Goal: Information Seeking & Learning: Learn about a topic

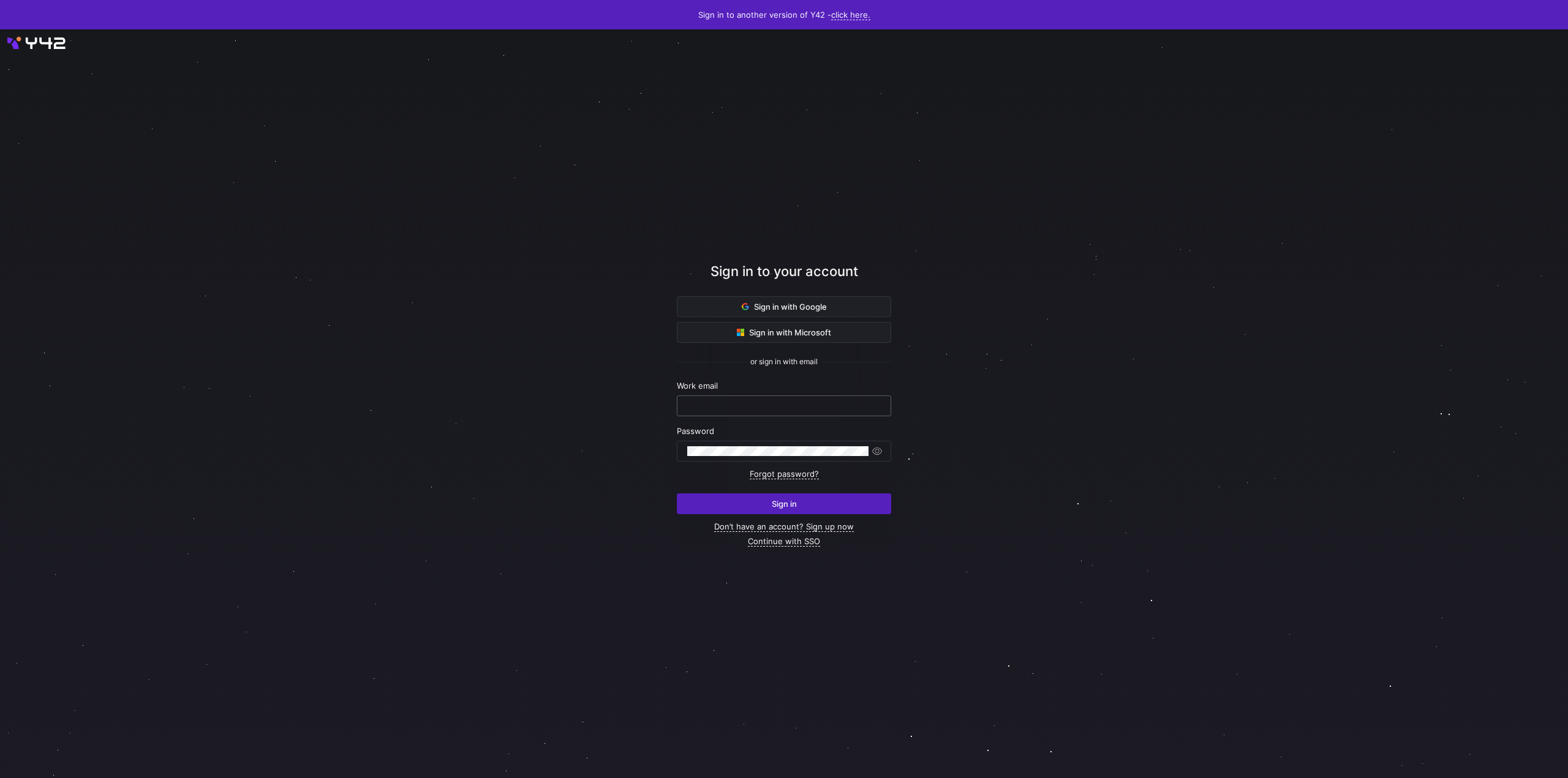
click at [756, 403] on input "text" at bounding box center [784, 405] width 194 height 10
click at [0, 777] on com-1password-button at bounding box center [0, 778] width 0 height 0
type input "data@maniko-nails.com"
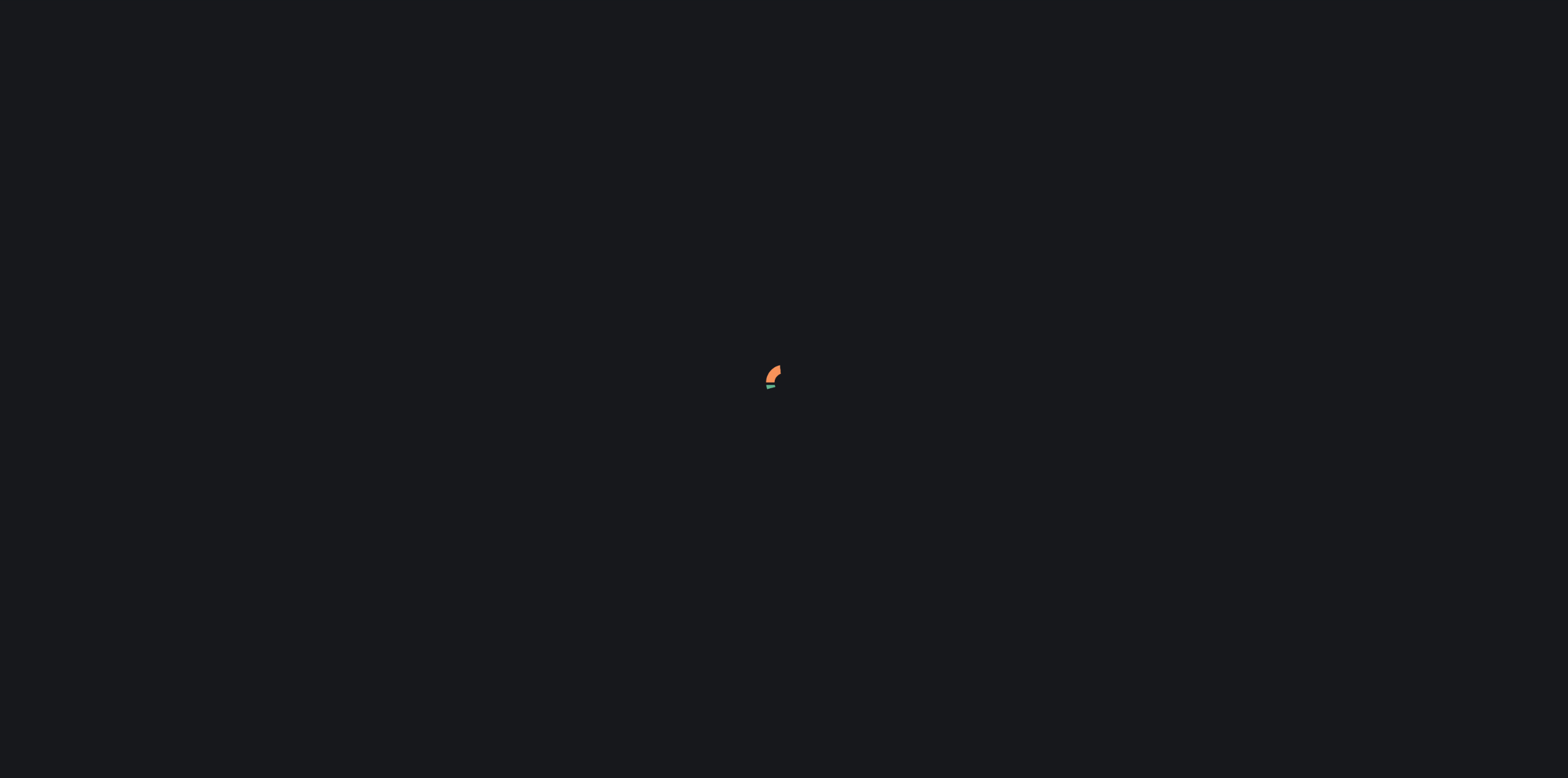
click at [681, 438] on div at bounding box center [784, 389] width 1568 height 778
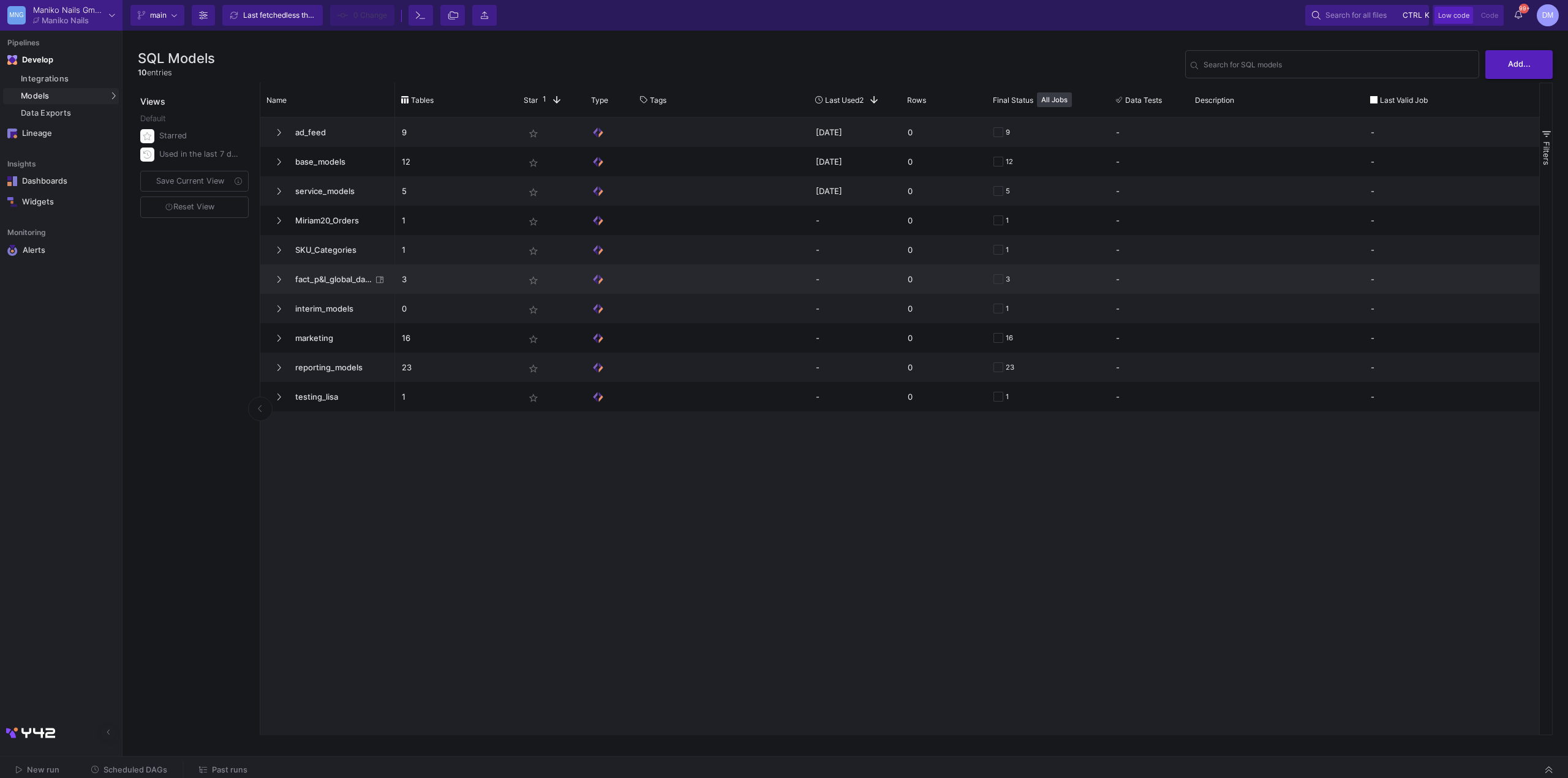
click at [332, 280] on span "fact_p&l_global_dashboard" at bounding box center [329, 279] width 84 height 29
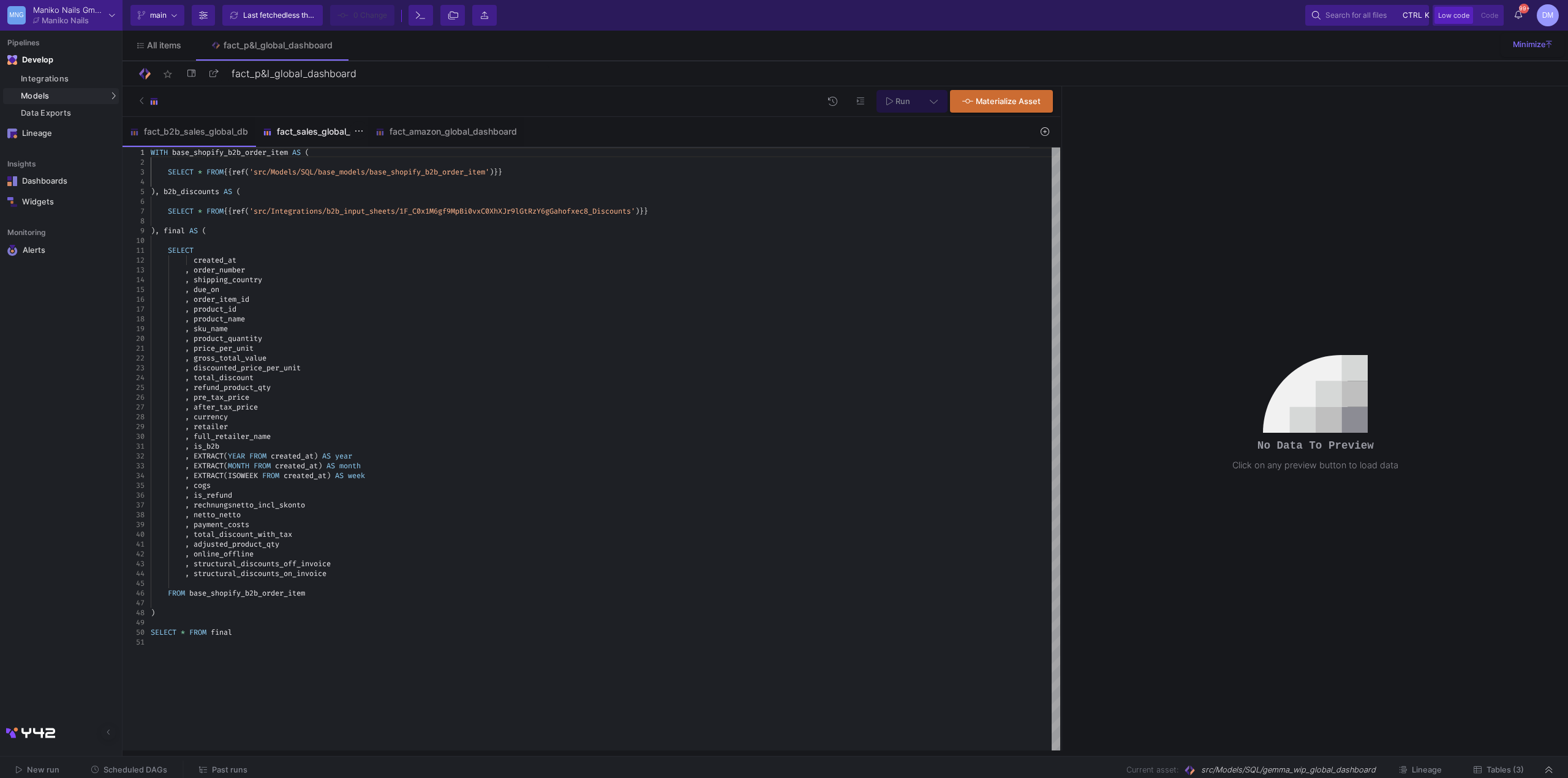
click at [328, 138] on div "fact_sales_global_db" at bounding box center [311, 132] width 112 height 30
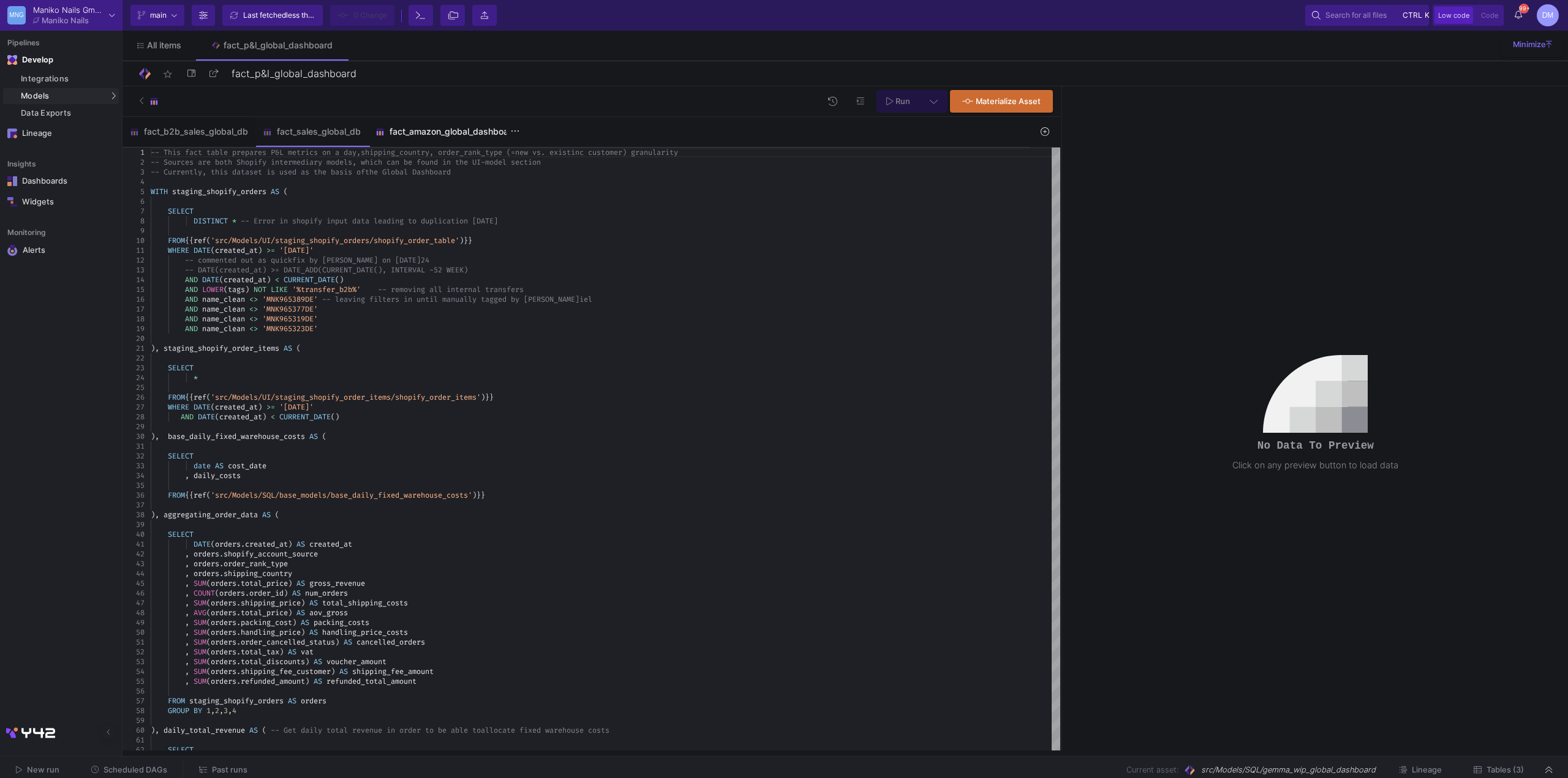
click at [412, 139] on div "fact_amazon_global_dashboard" at bounding box center [446, 132] width 156 height 30
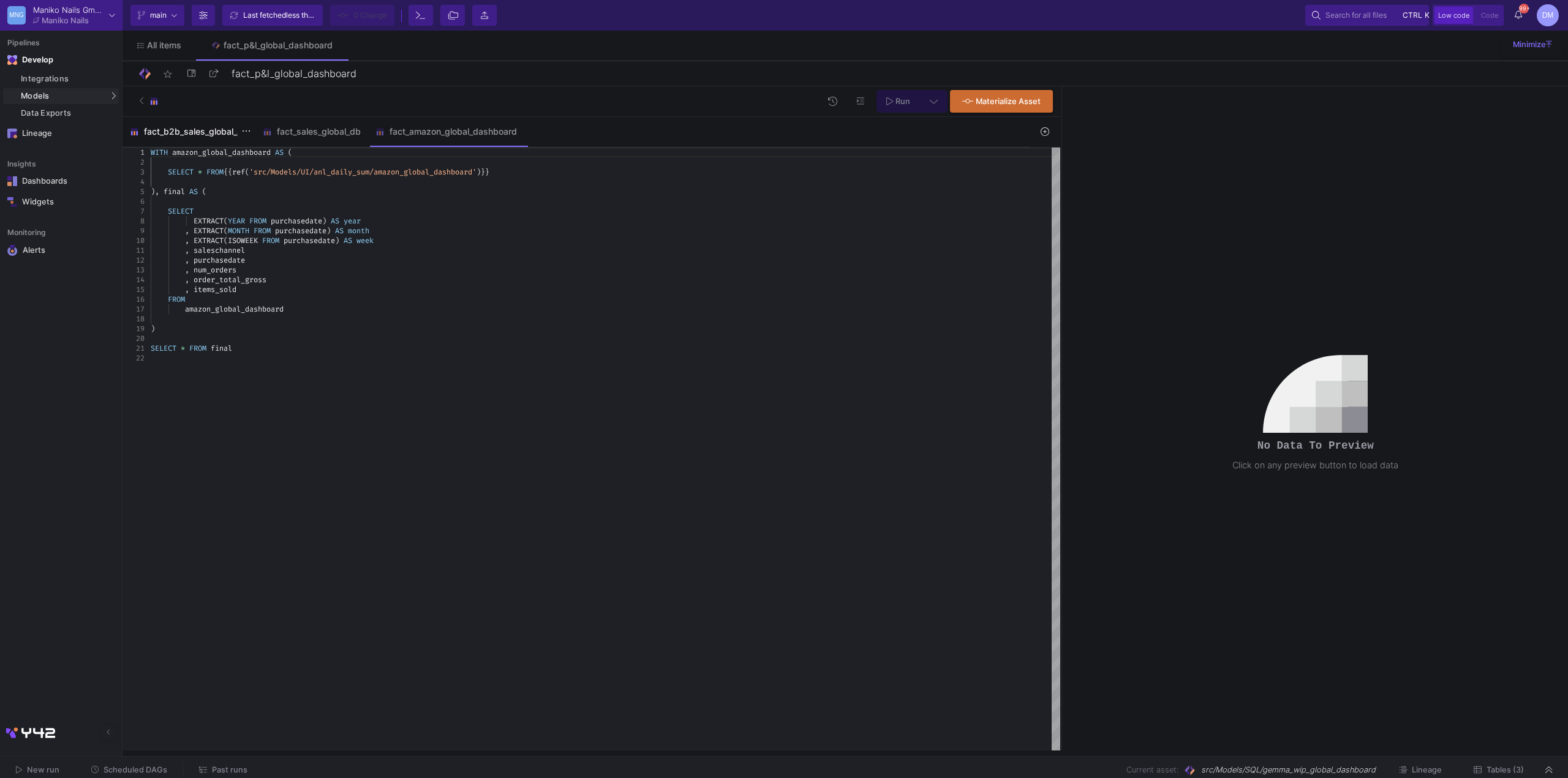
click at [150, 144] on div "fact_b2b_sales_global_db" at bounding box center [188, 132] width 133 height 30
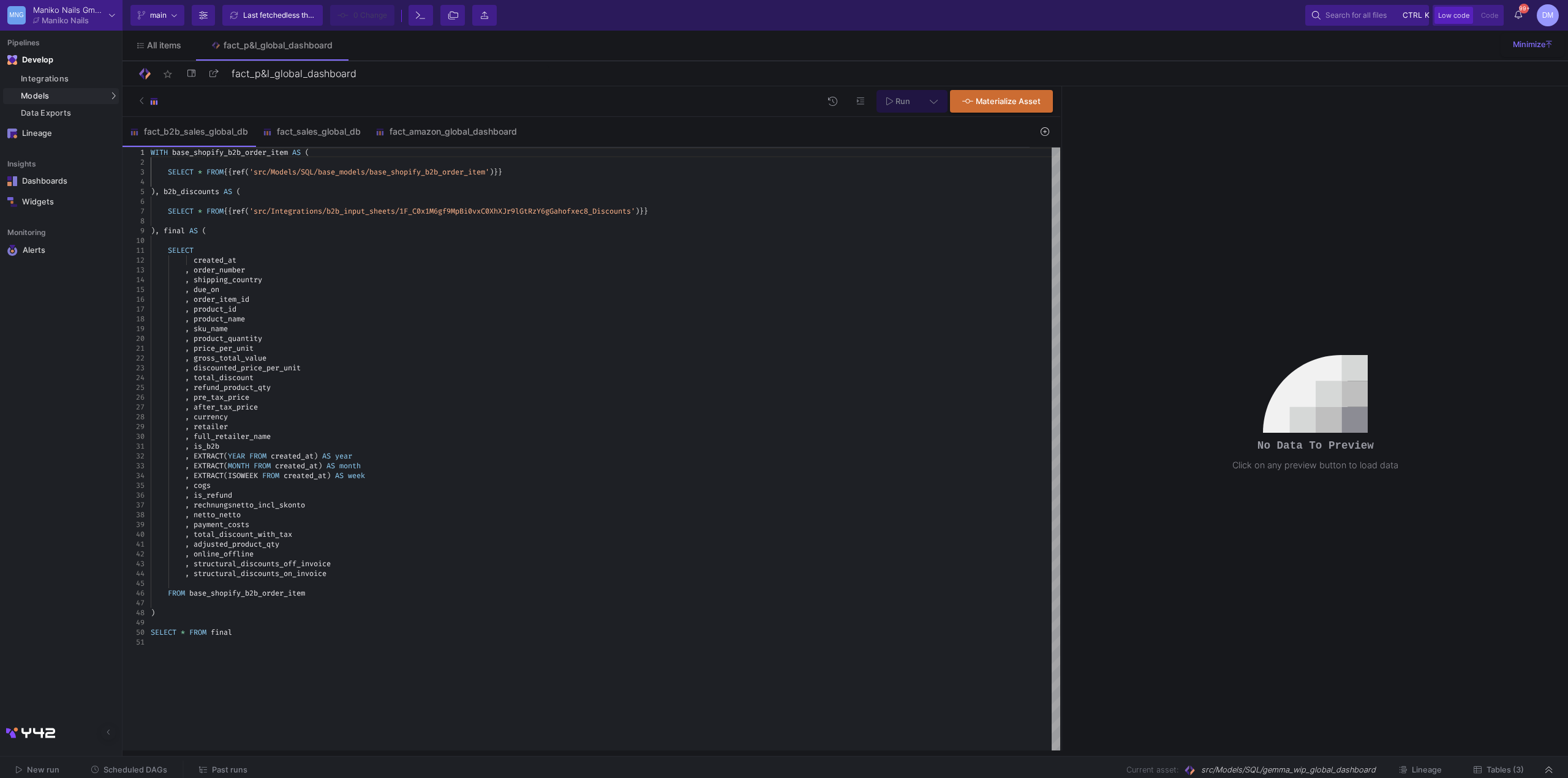
click at [265, 310] on div ", product_id" at bounding box center [605, 309] width 909 height 10
click at [315, 178] on div at bounding box center [605, 182] width 909 height 10
click at [219, 379] on span "total_discount" at bounding box center [224, 377] width 60 height 10
type textarea "SELECT created_at , order_number , shipping_country , due_on , order_item_id , …"
click at [241, 282] on span "shipping_country" at bounding box center [228, 279] width 69 height 10
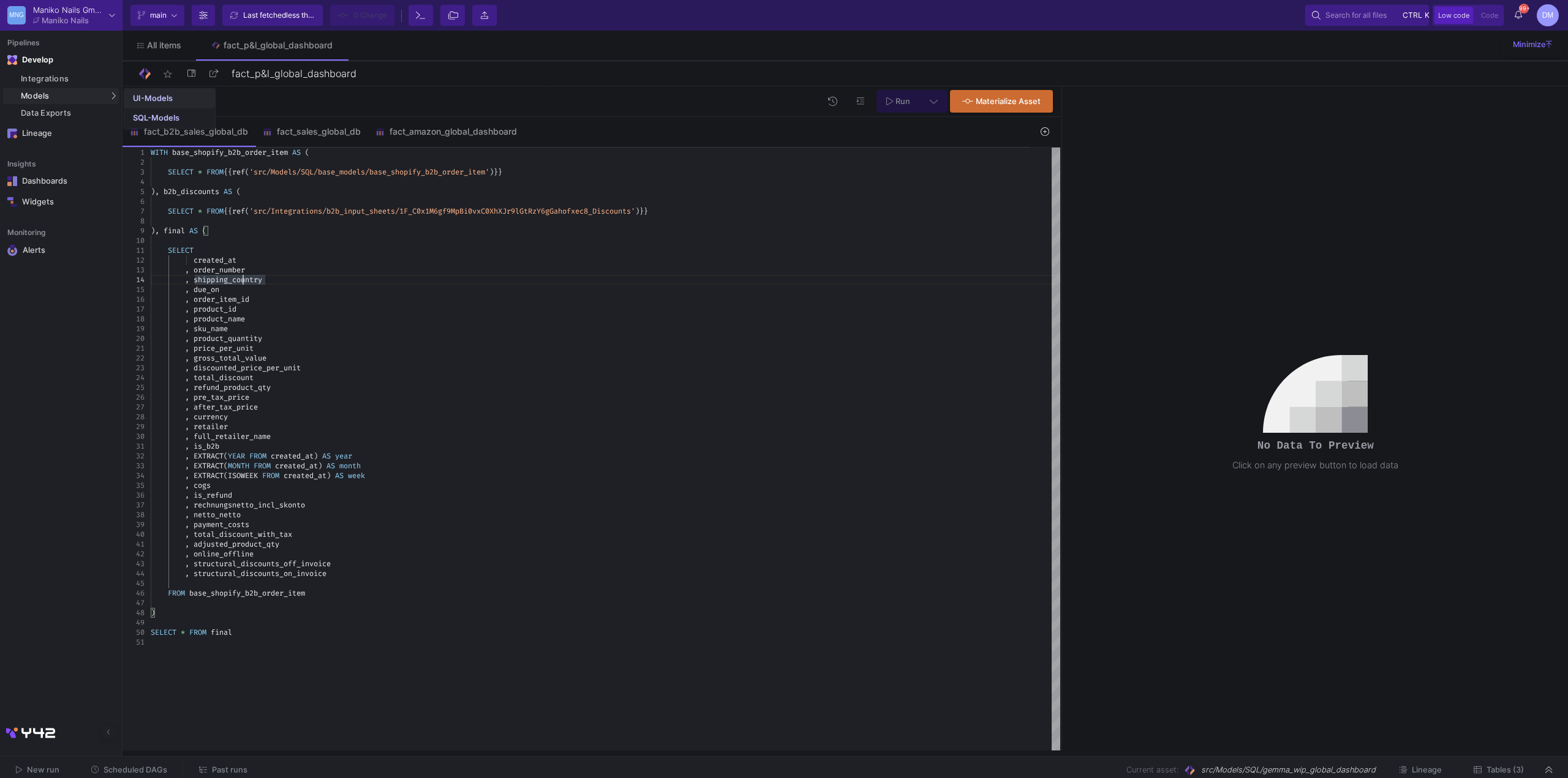
click at [135, 96] on div "UI-Models" at bounding box center [152, 98] width 40 height 10
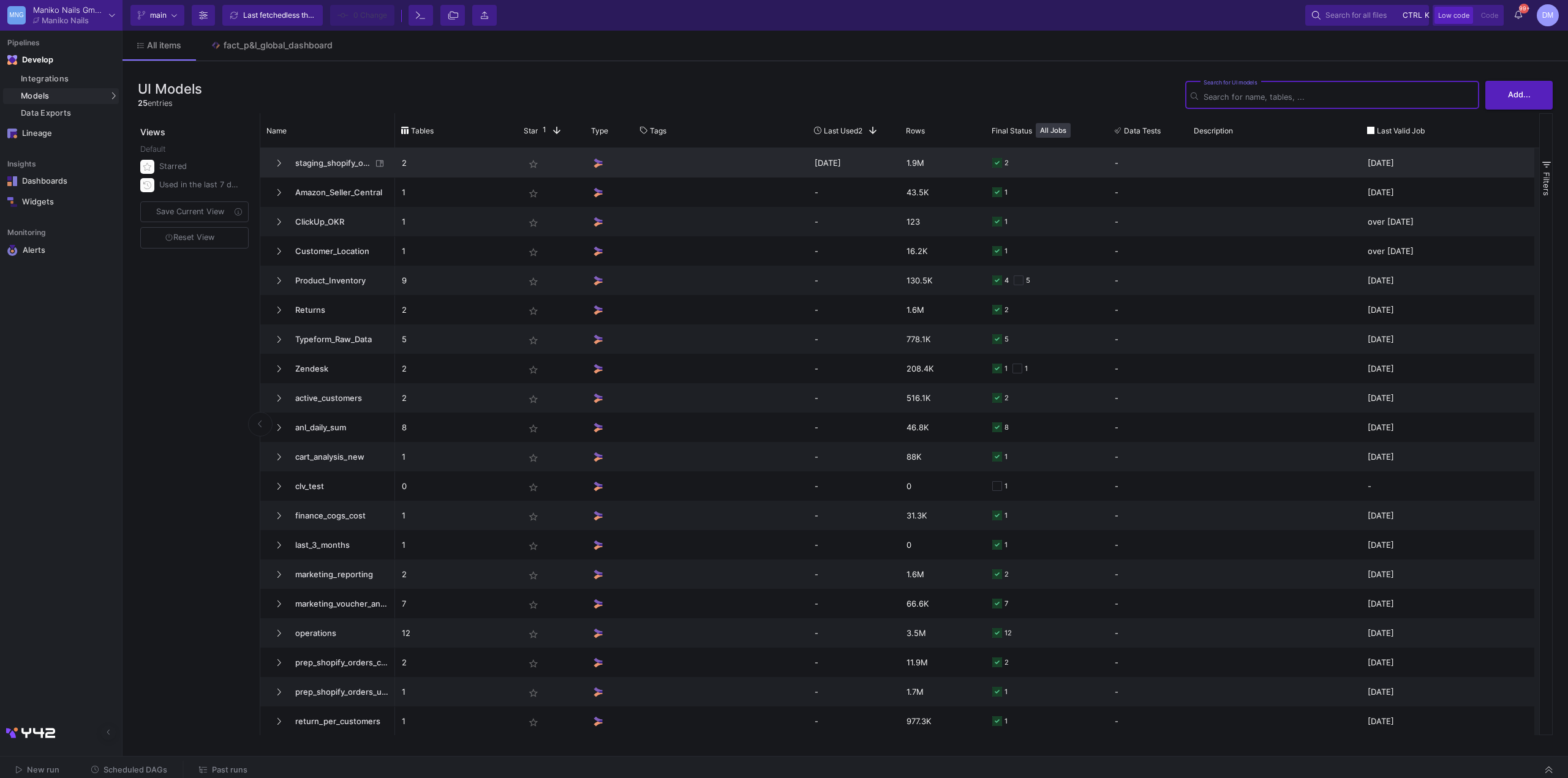
click at [315, 166] on span "staging_shopify_orders" at bounding box center [329, 162] width 84 height 29
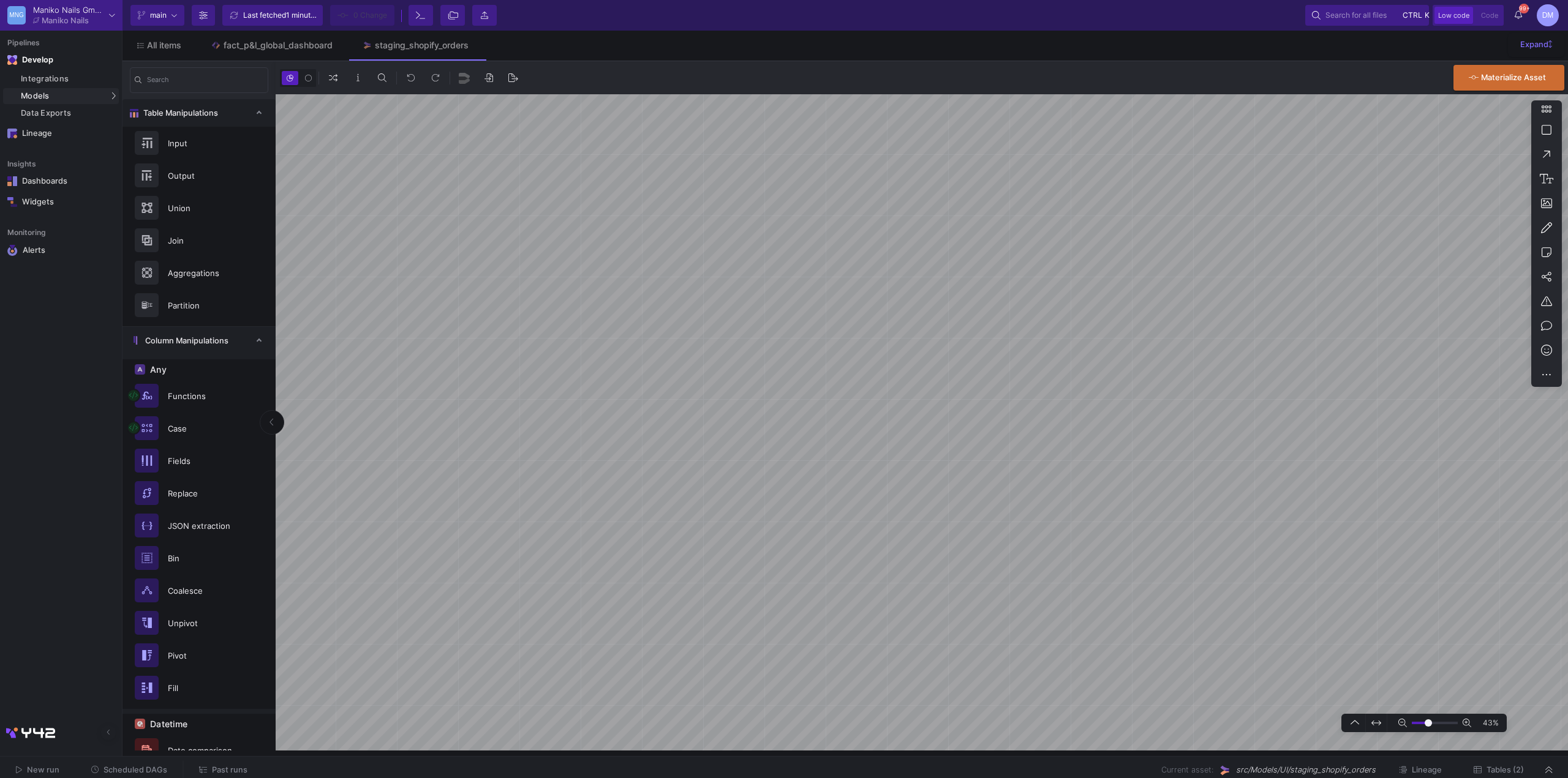
type input "0"
click at [1429, 721] on input "range" at bounding box center [1435, 723] width 46 height 16
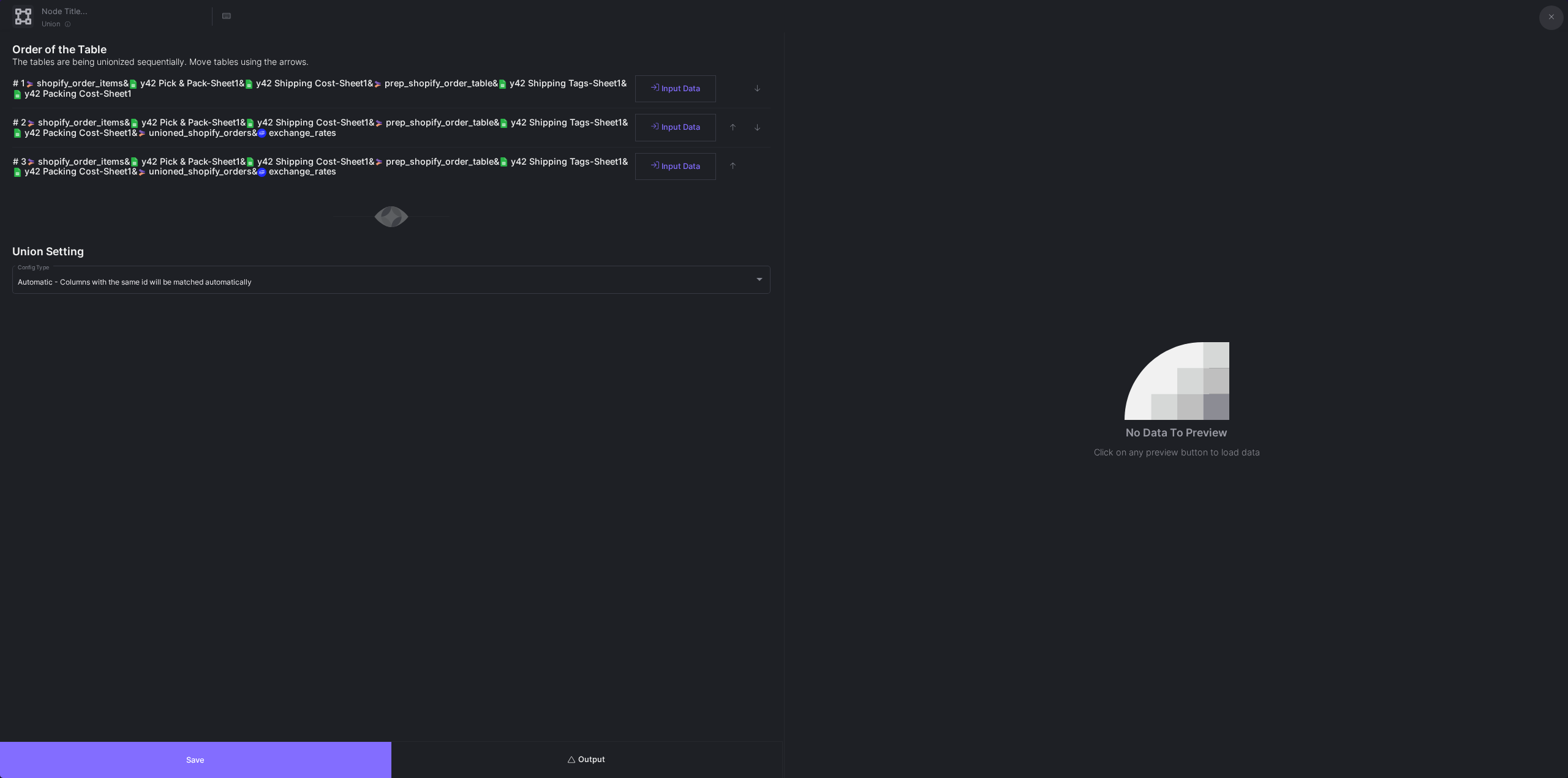
click at [1557, 19] on button at bounding box center [1551, 18] width 24 height 24
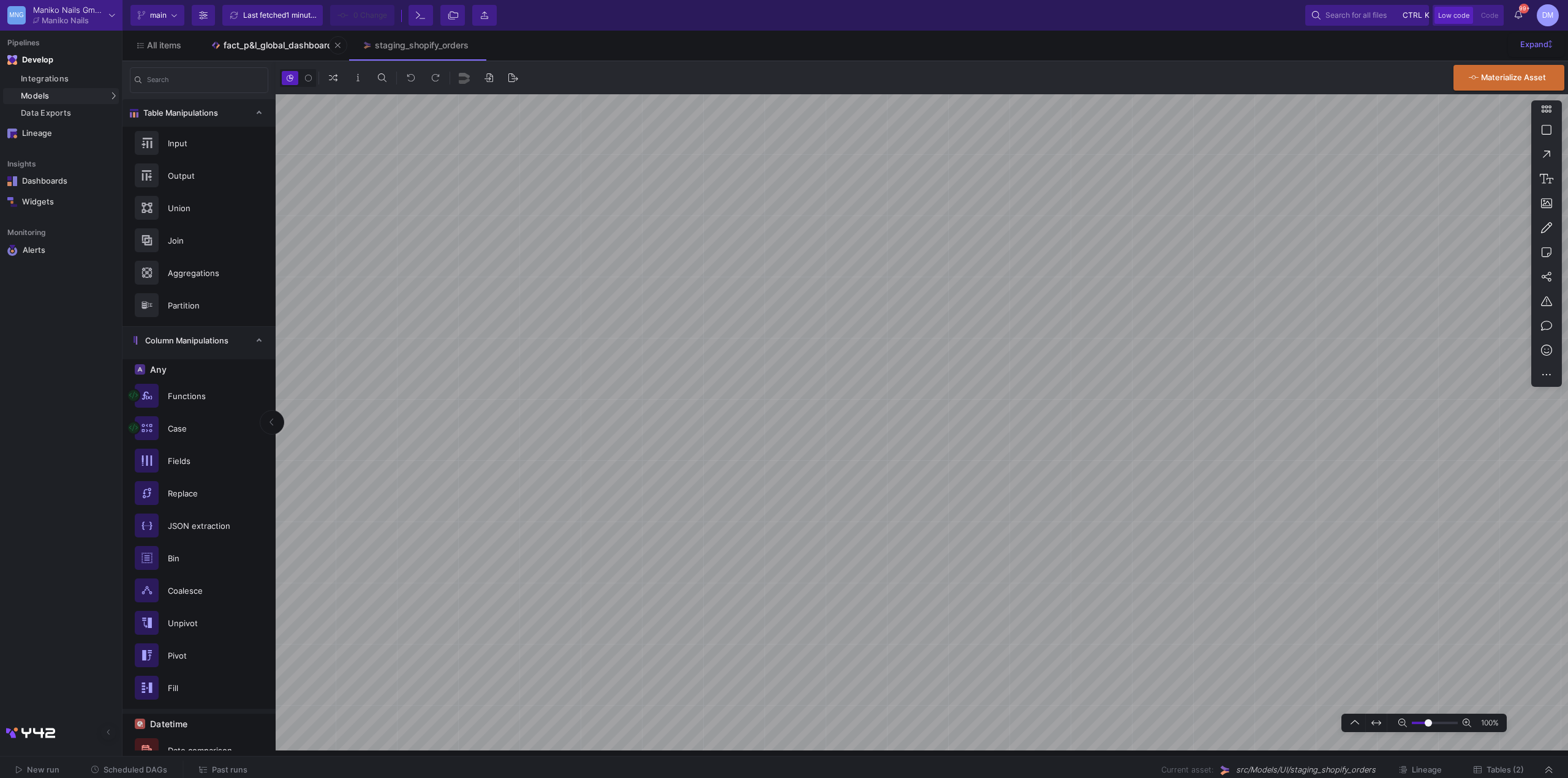
click at [268, 36] on link "fact_p&l_global_dashboard" at bounding box center [271, 45] width 151 height 30
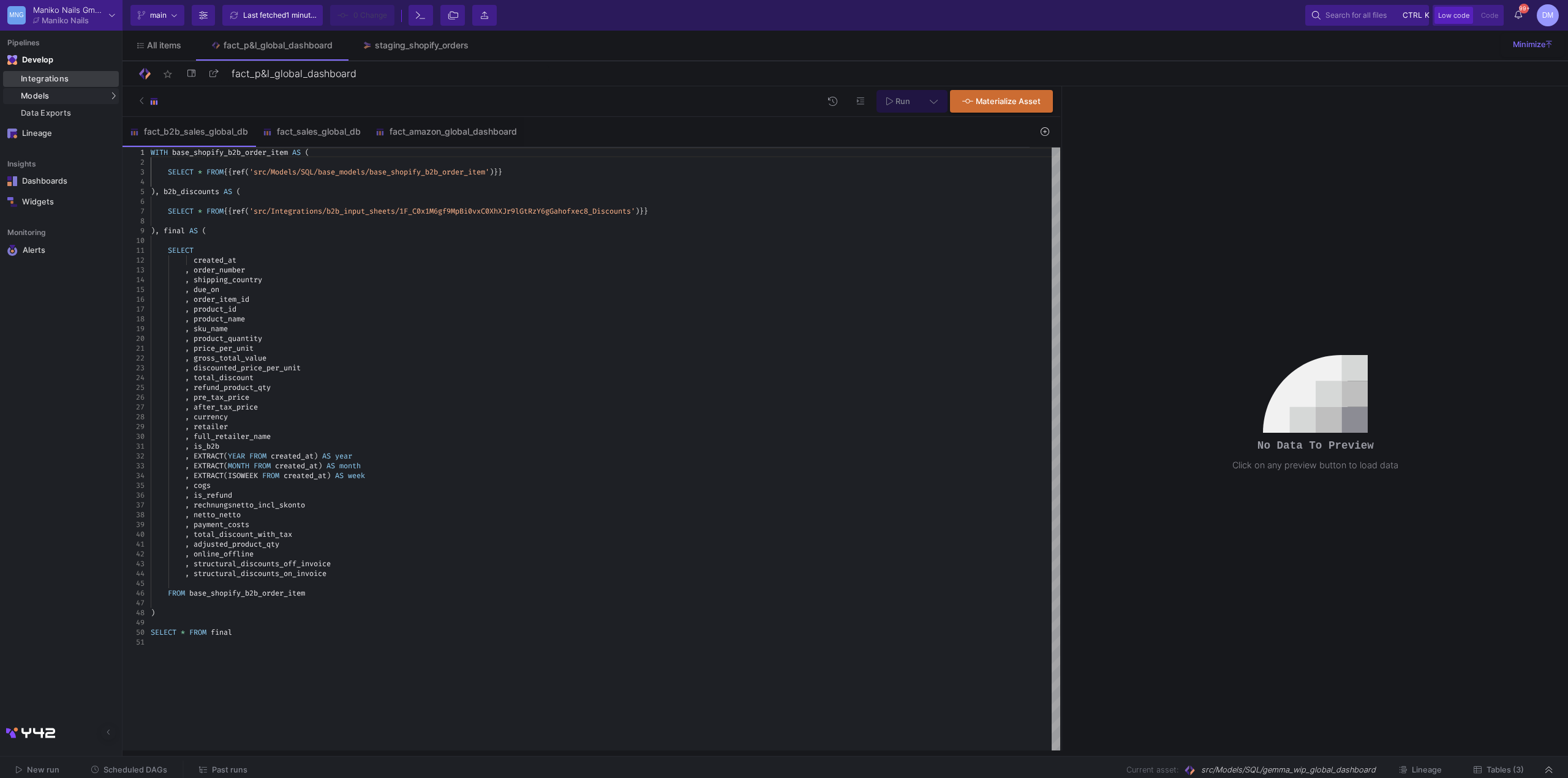
click at [84, 77] on div "Integrations" at bounding box center [68, 79] width 95 height 10
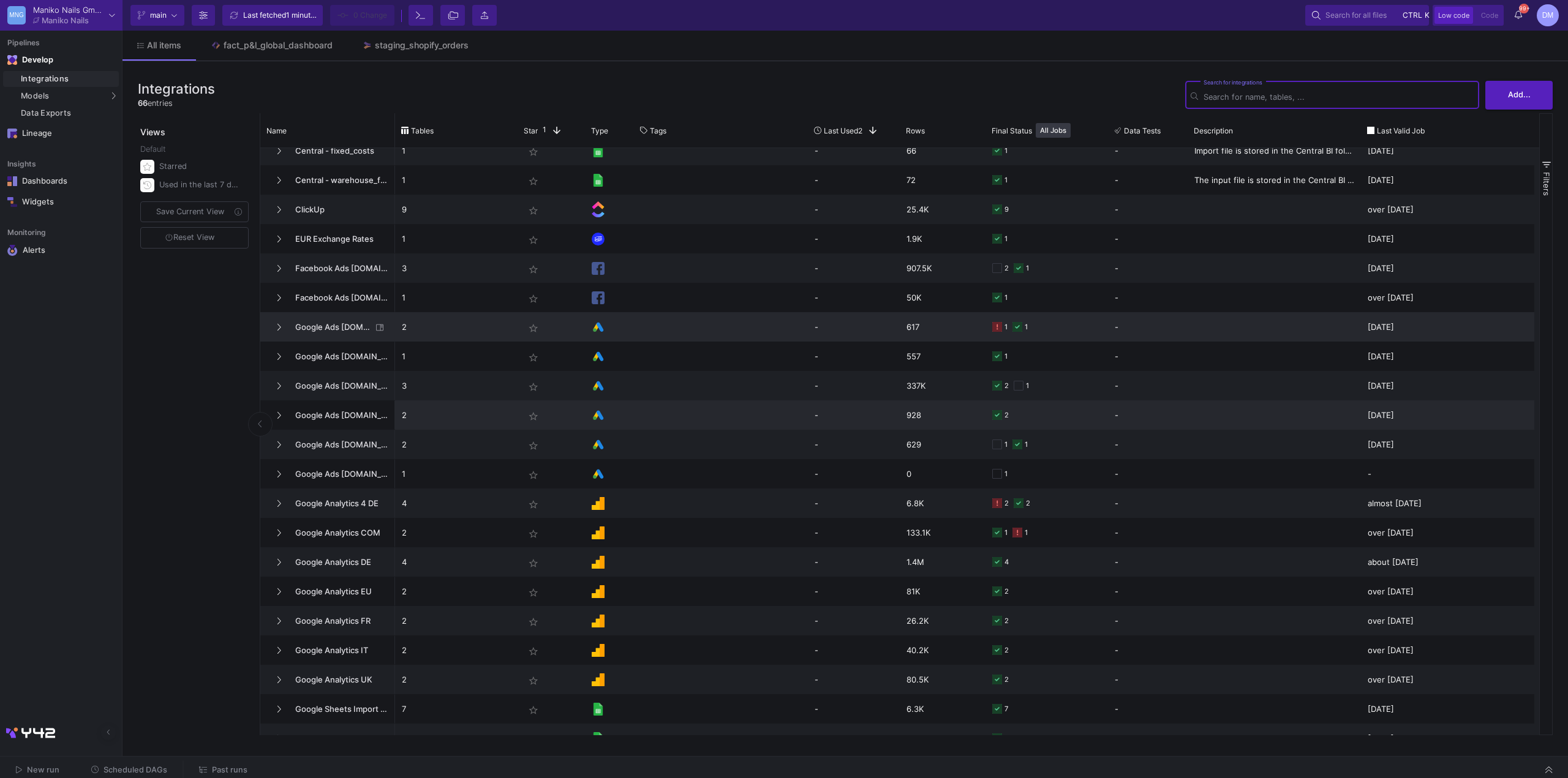
scroll to position [306, 0]
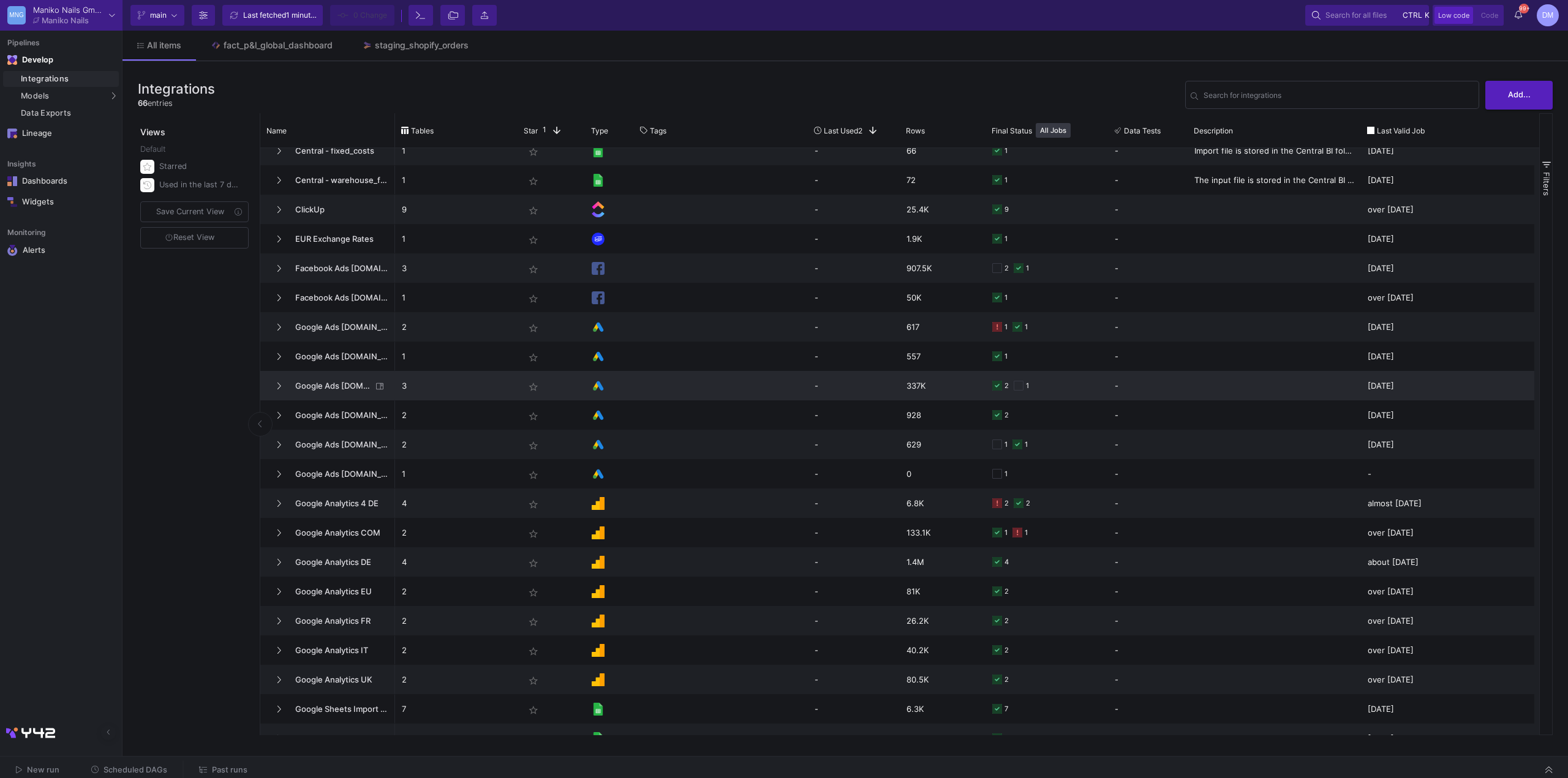
click at [333, 380] on span "Google Ads [DOMAIN_NAME]" at bounding box center [329, 386] width 84 height 29
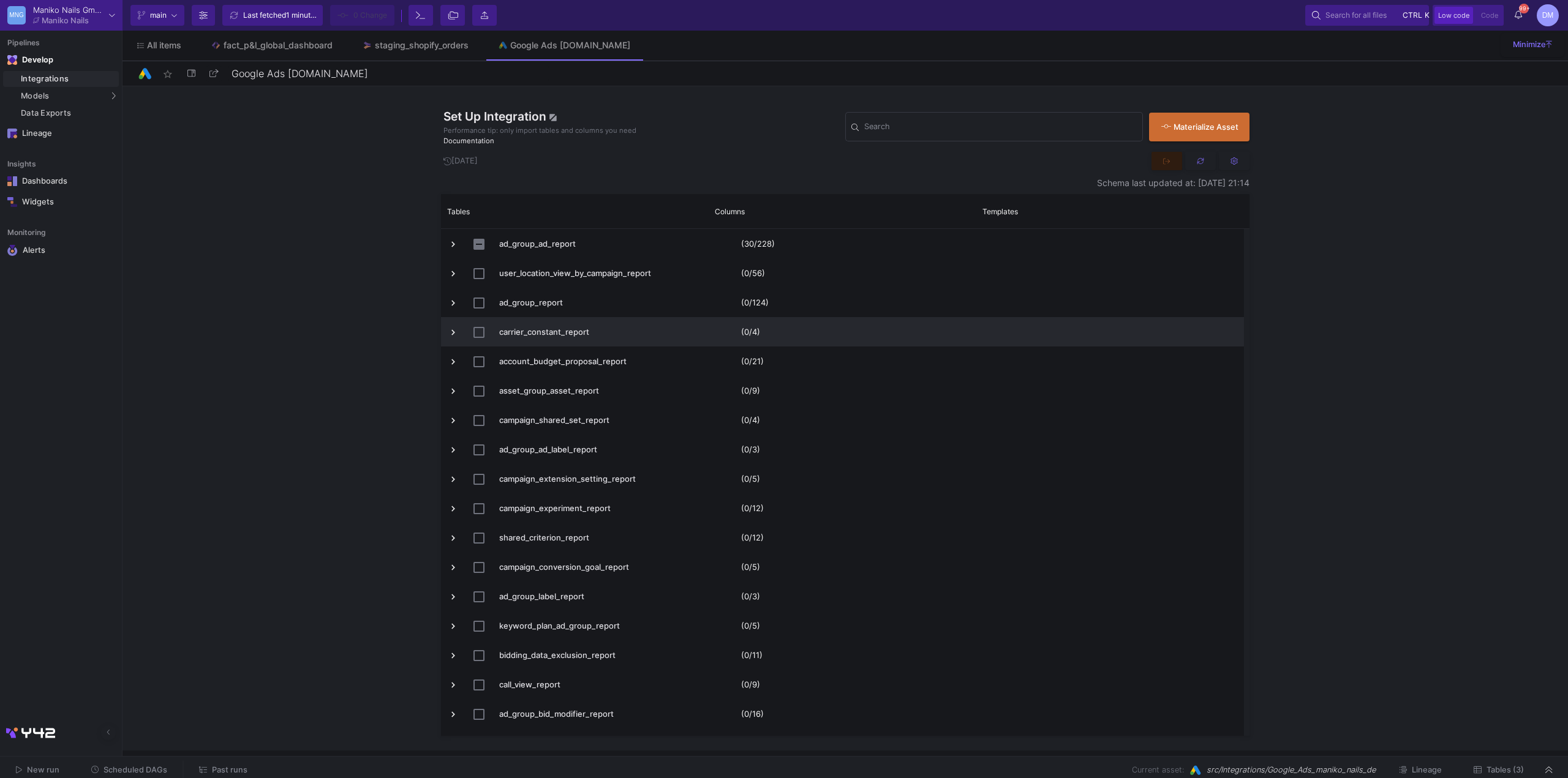
click at [452, 308] on span "Press SPACE to select this row." at bounding box center [454, 303] width 11 height 11
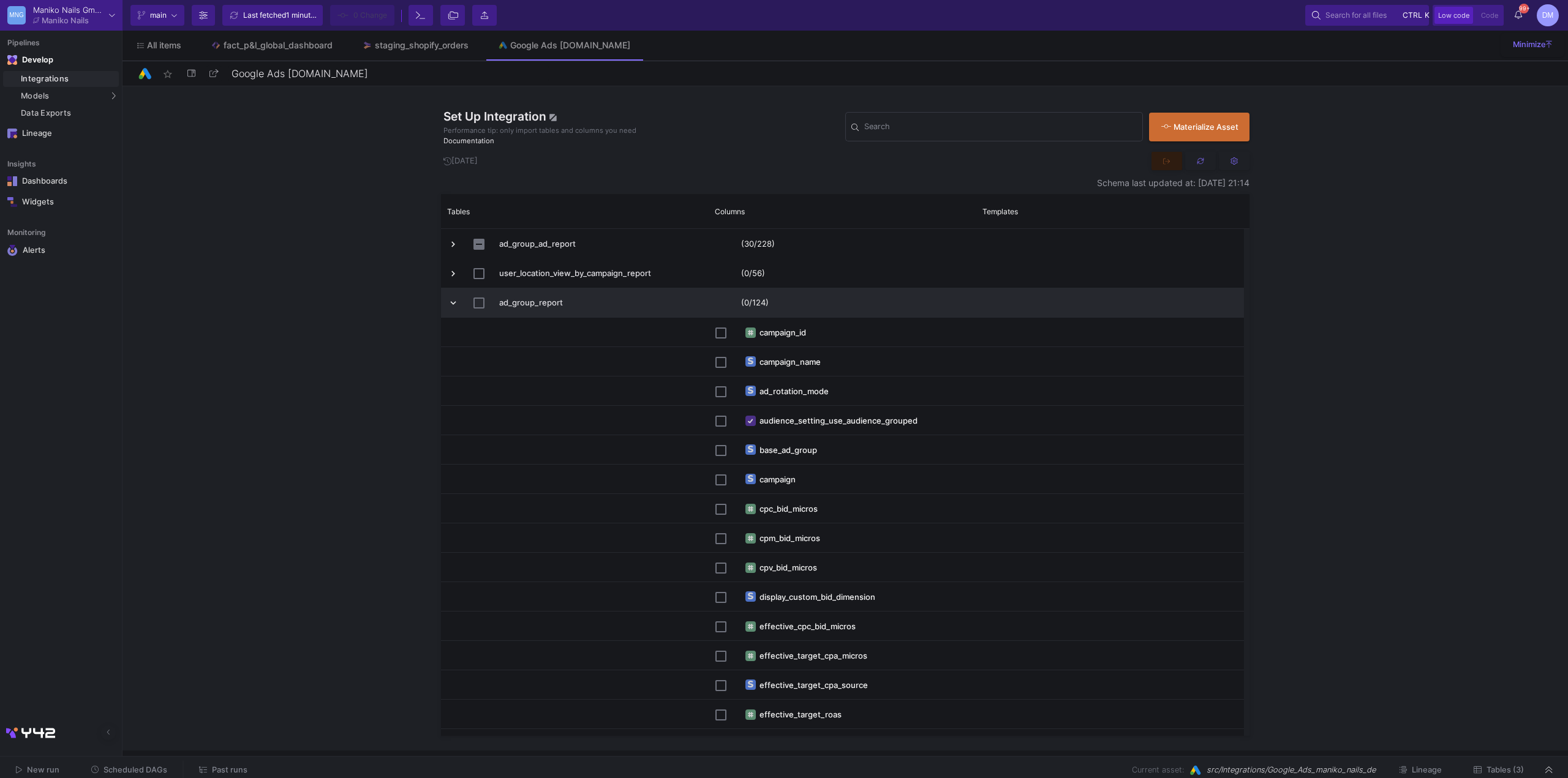
click at [452, 308] on span "Press SPACE to select this row." at bounding box center [454, 303] width 11 height 11
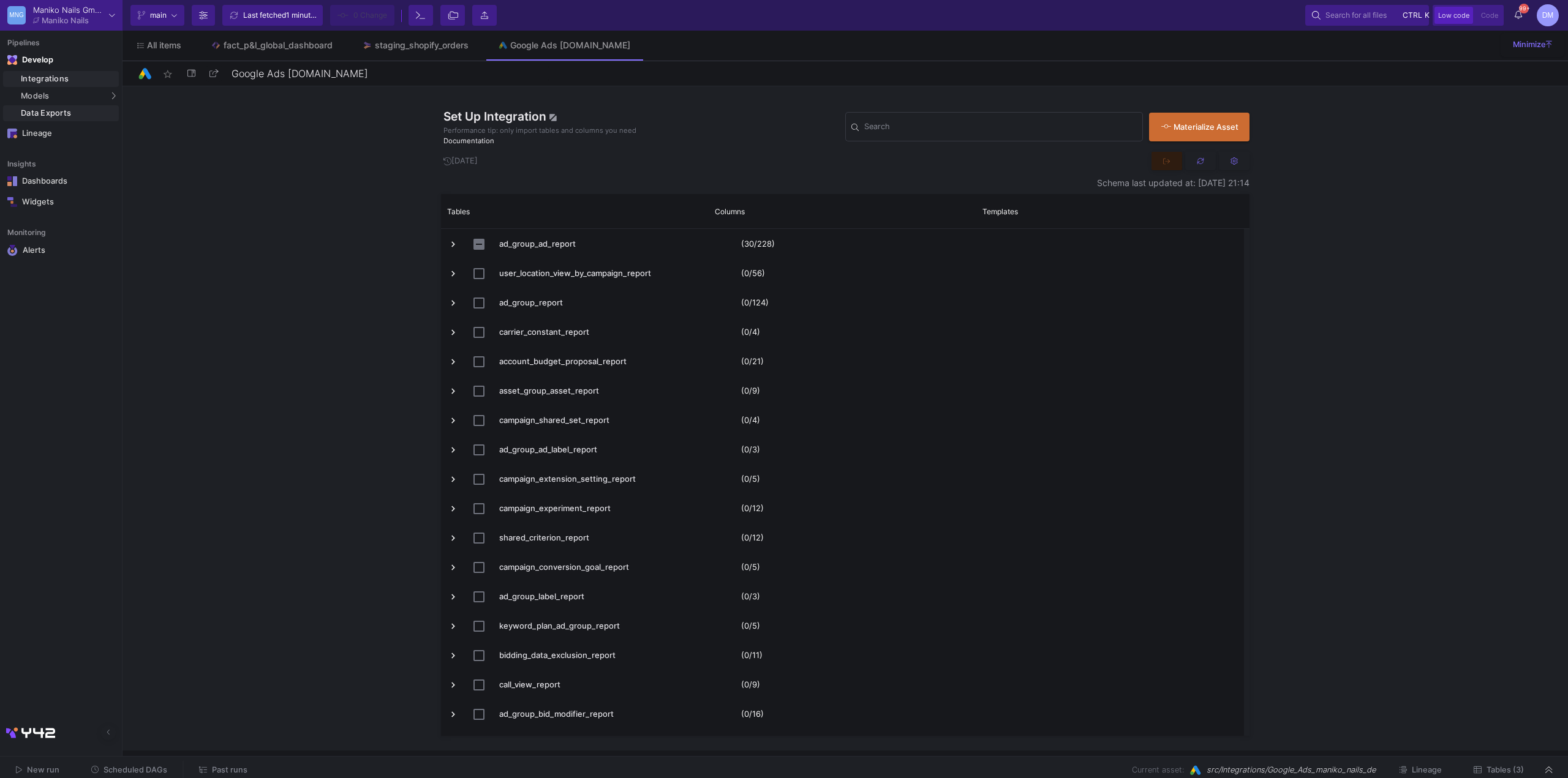
click at [66, 109] on div "Data Exports" at bounding box center [68, 113] width 95 height 10
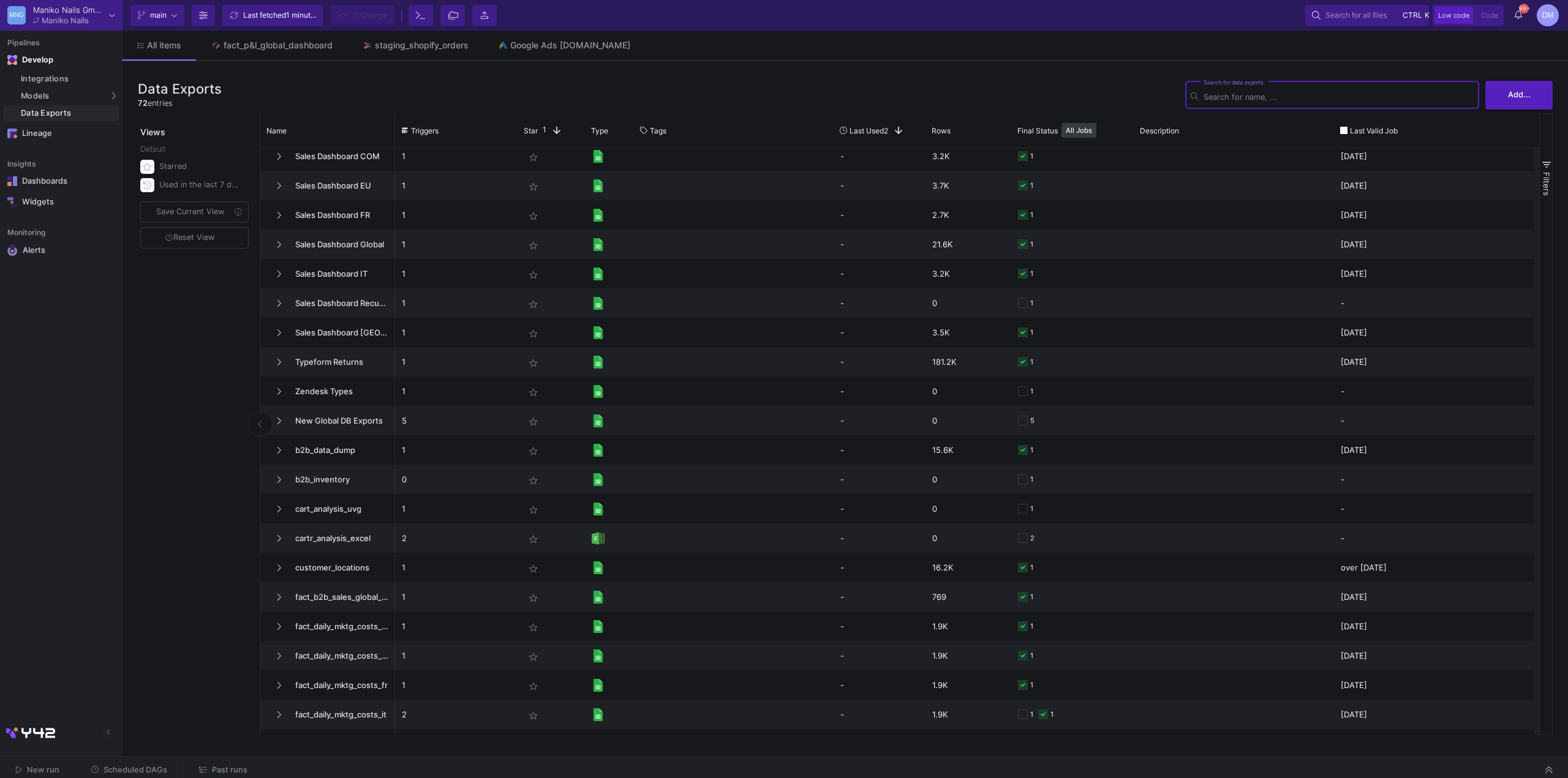
scroll to position [318, 0]
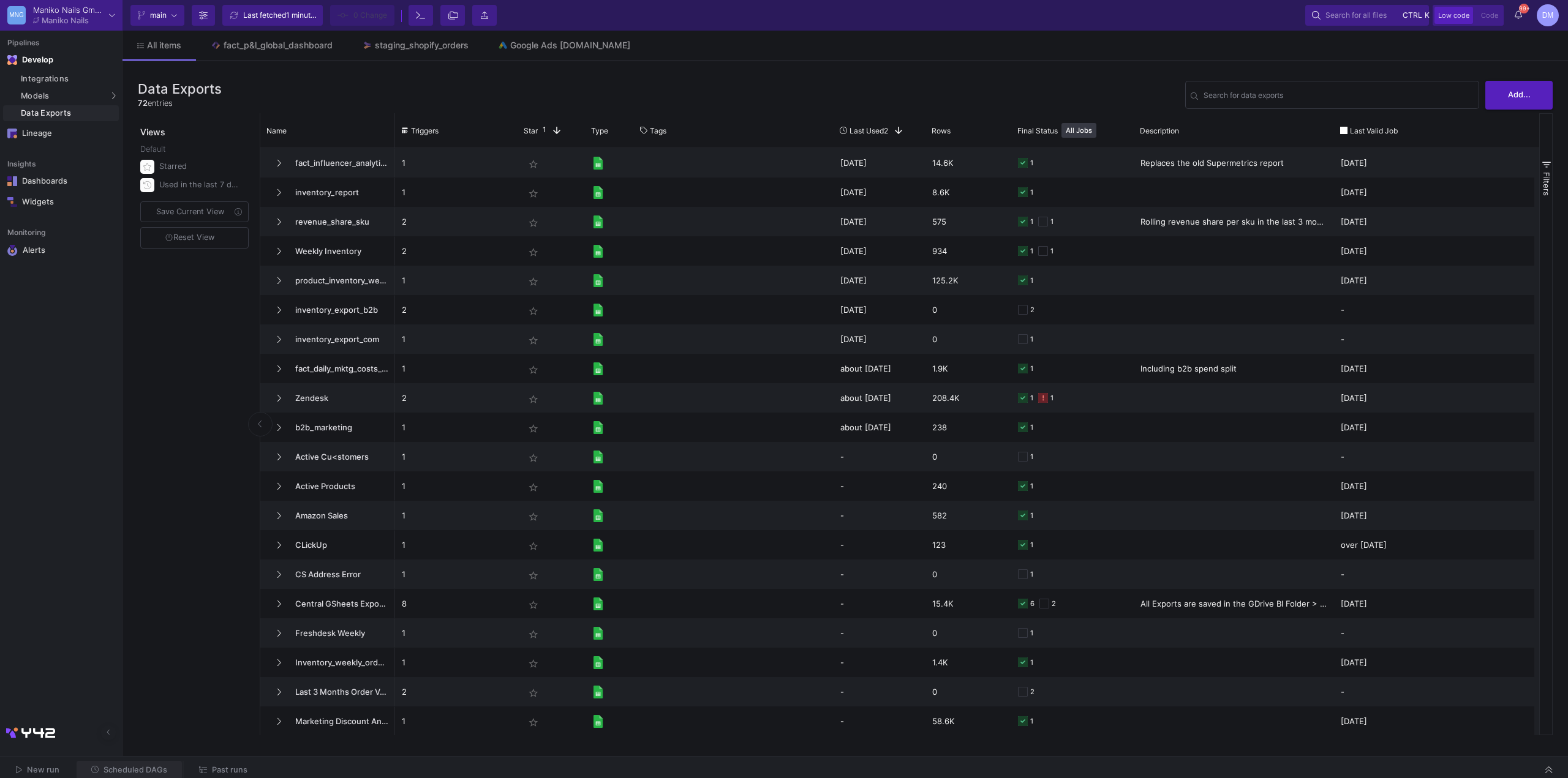
click at [140, 772] on span "Scheduled DAGs" at bounding box center [135, 770] width 64 height 9
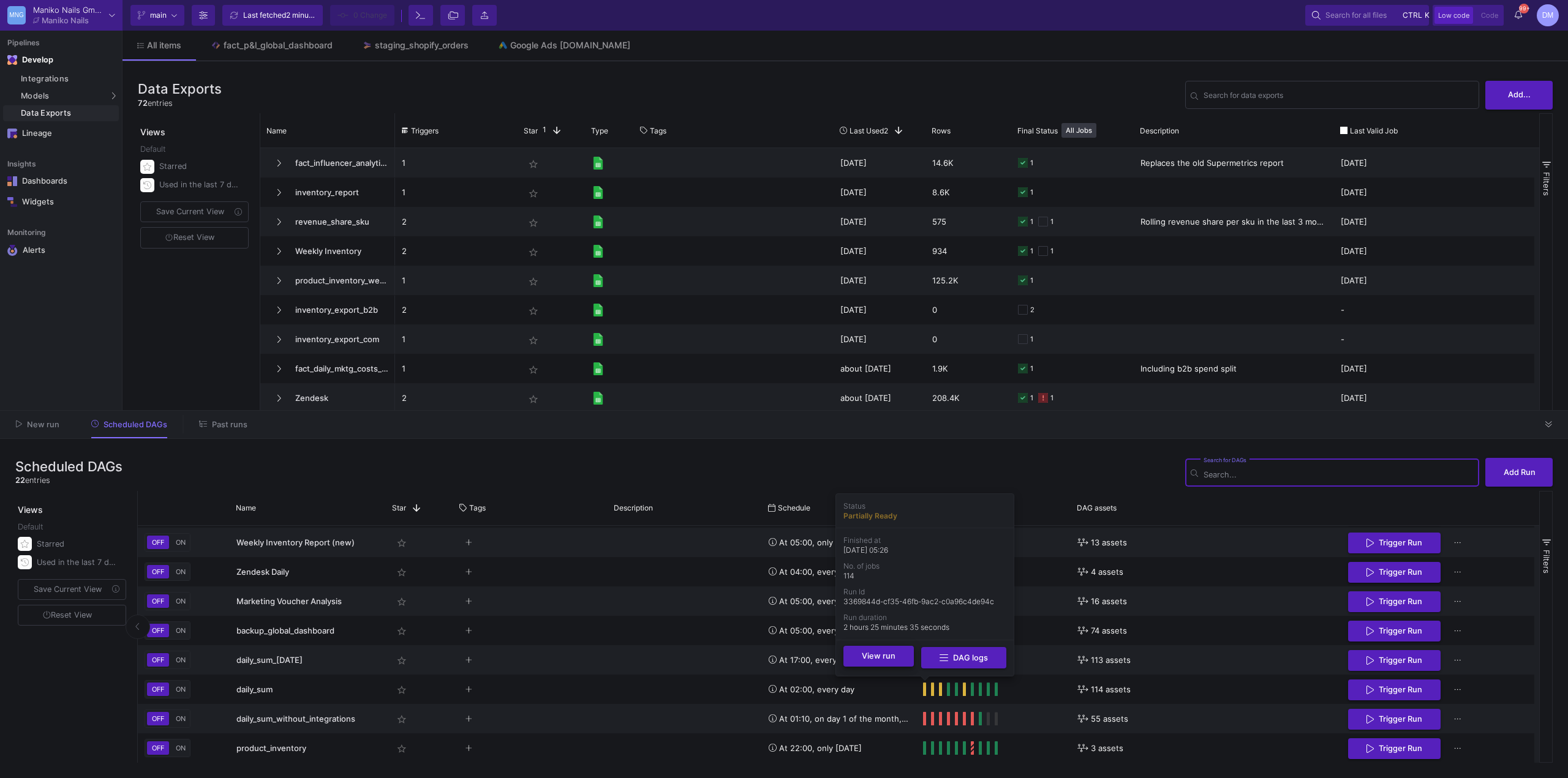
click at [906, 657] on button "View run" at bounding box center [879, 656] width 71 height 20
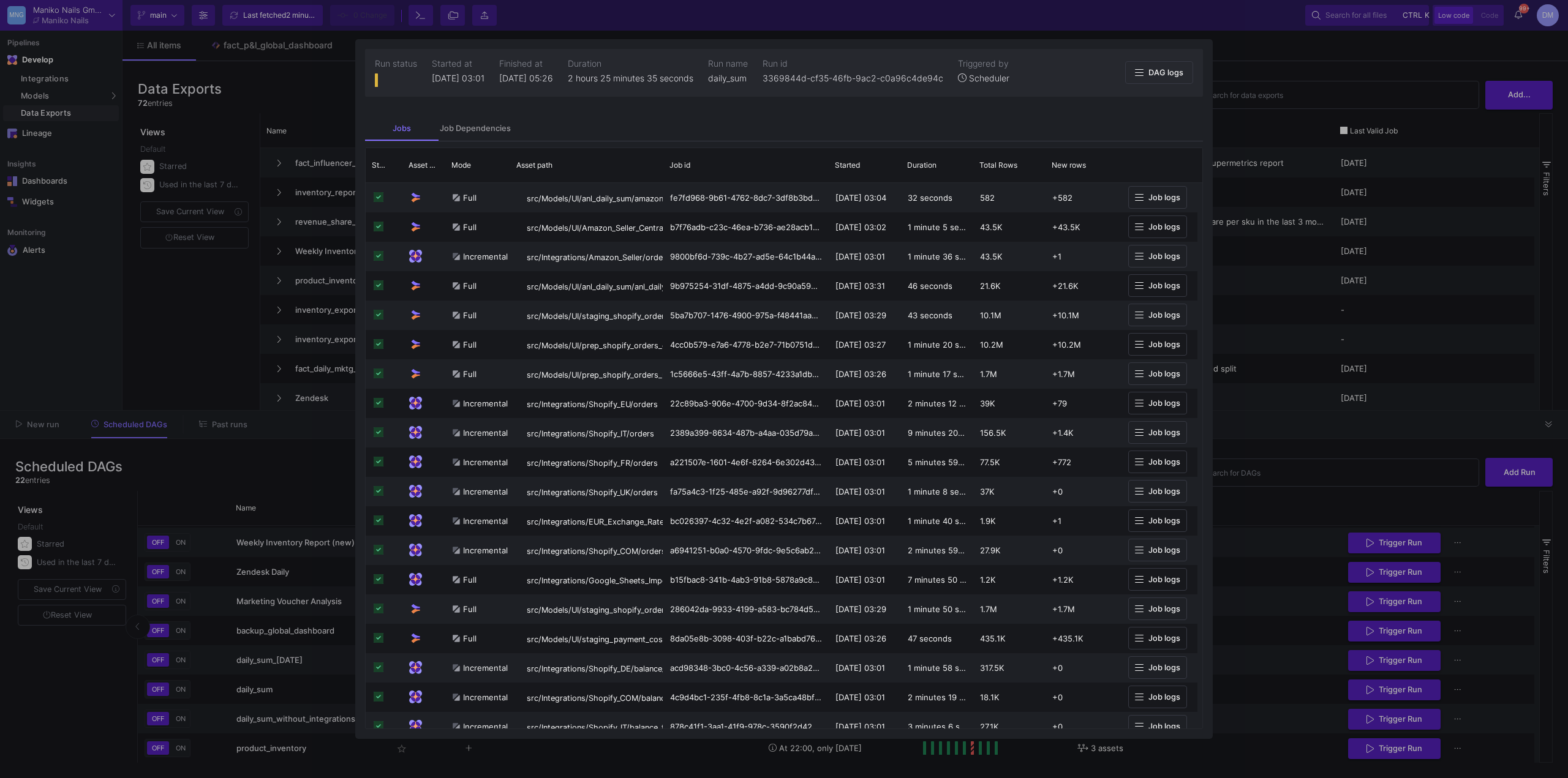
click at [1339, 443] on div at bounding box center [784, 389] width 1568 height 778
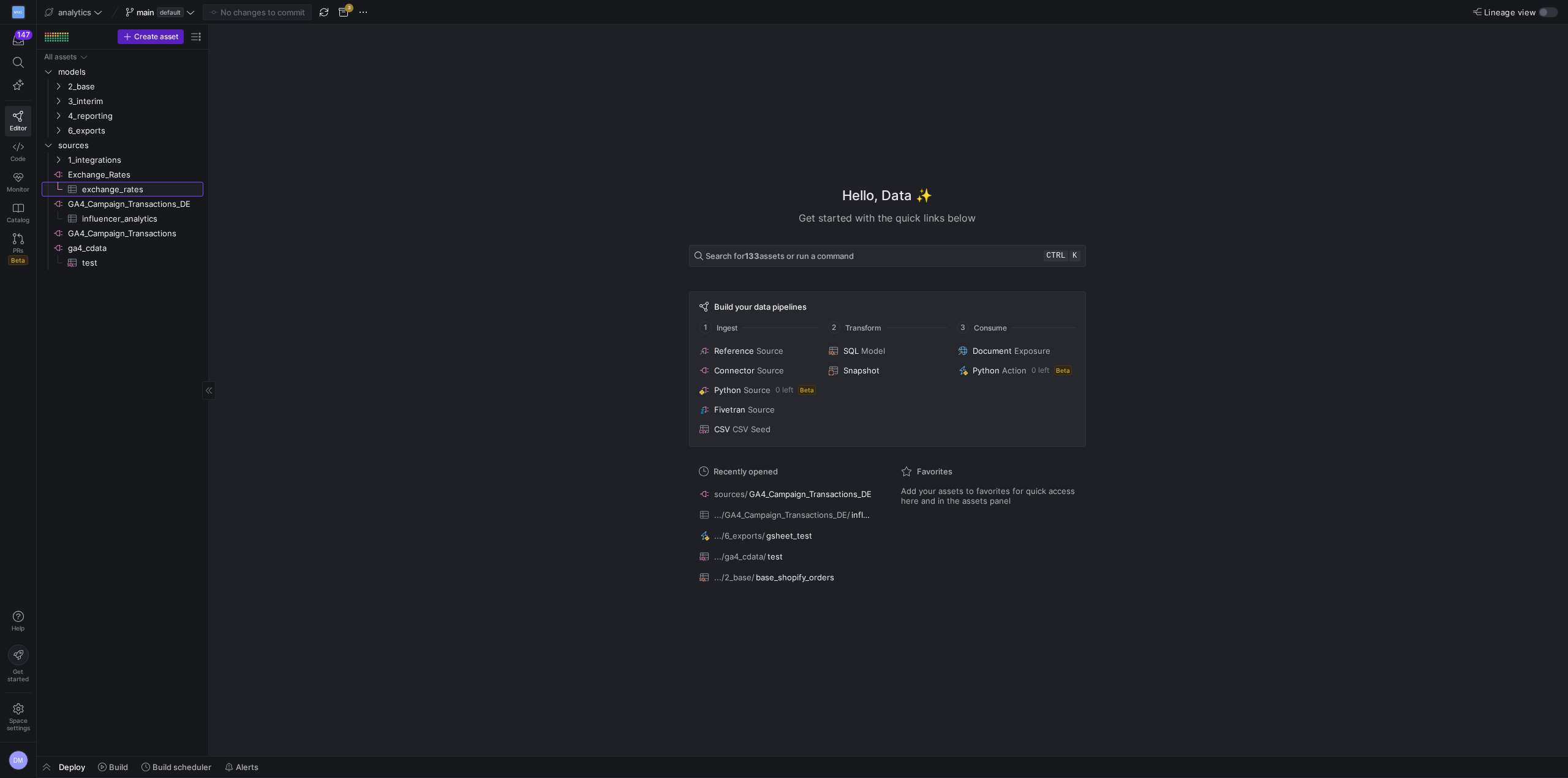
click at [133, 188] on span "exchange_rates​​​​​​​​​" at bounding box center [135, 189] width 108 height 14
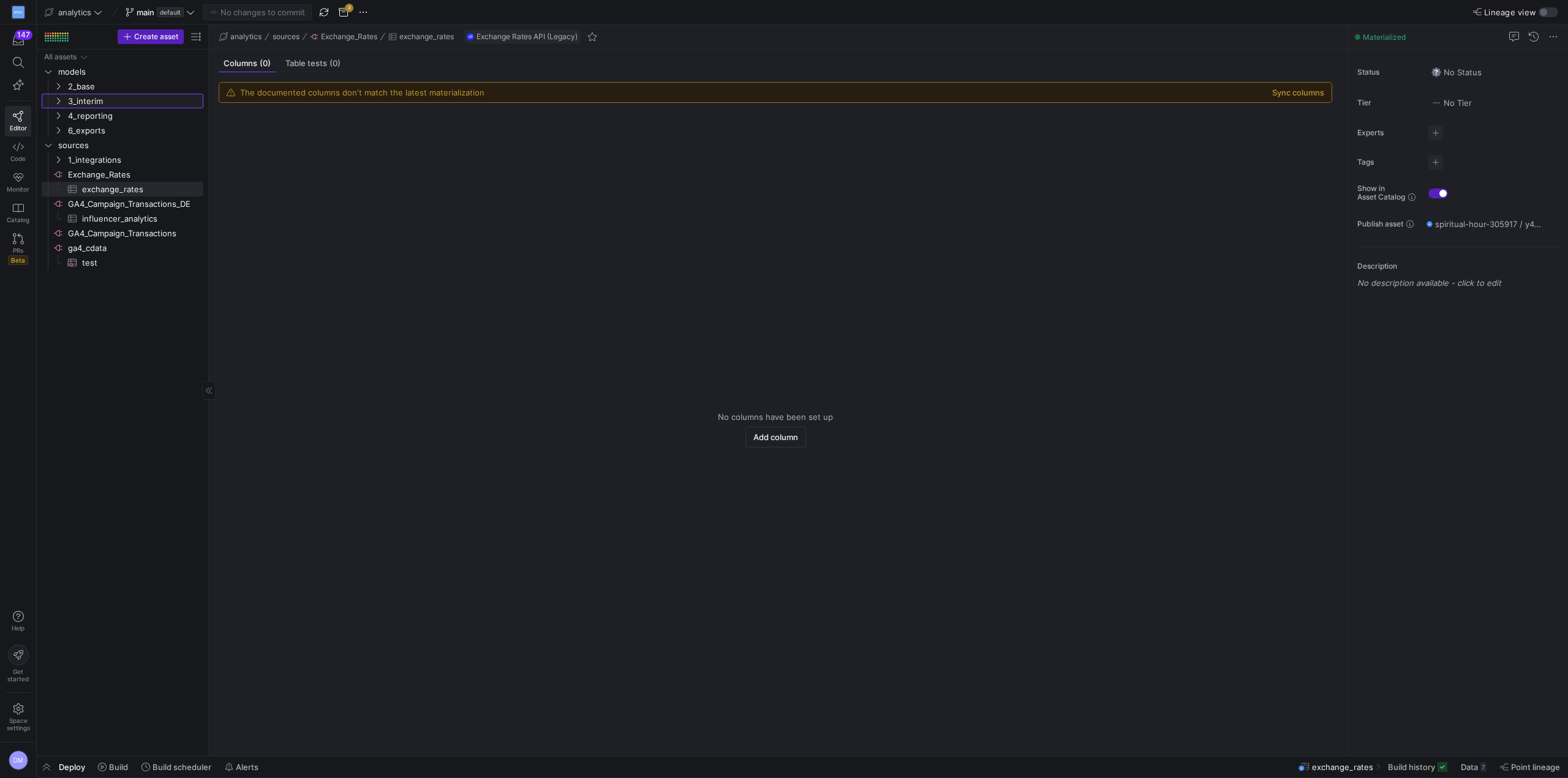
click at [58, 108] on link "3_interim" at bounding box center [122, 101] width 161 height 15
click at [84, 115] on span "interim_shopify_orders​​​​​​​​​​" at bounding box center [133, 116] width 112 height 14
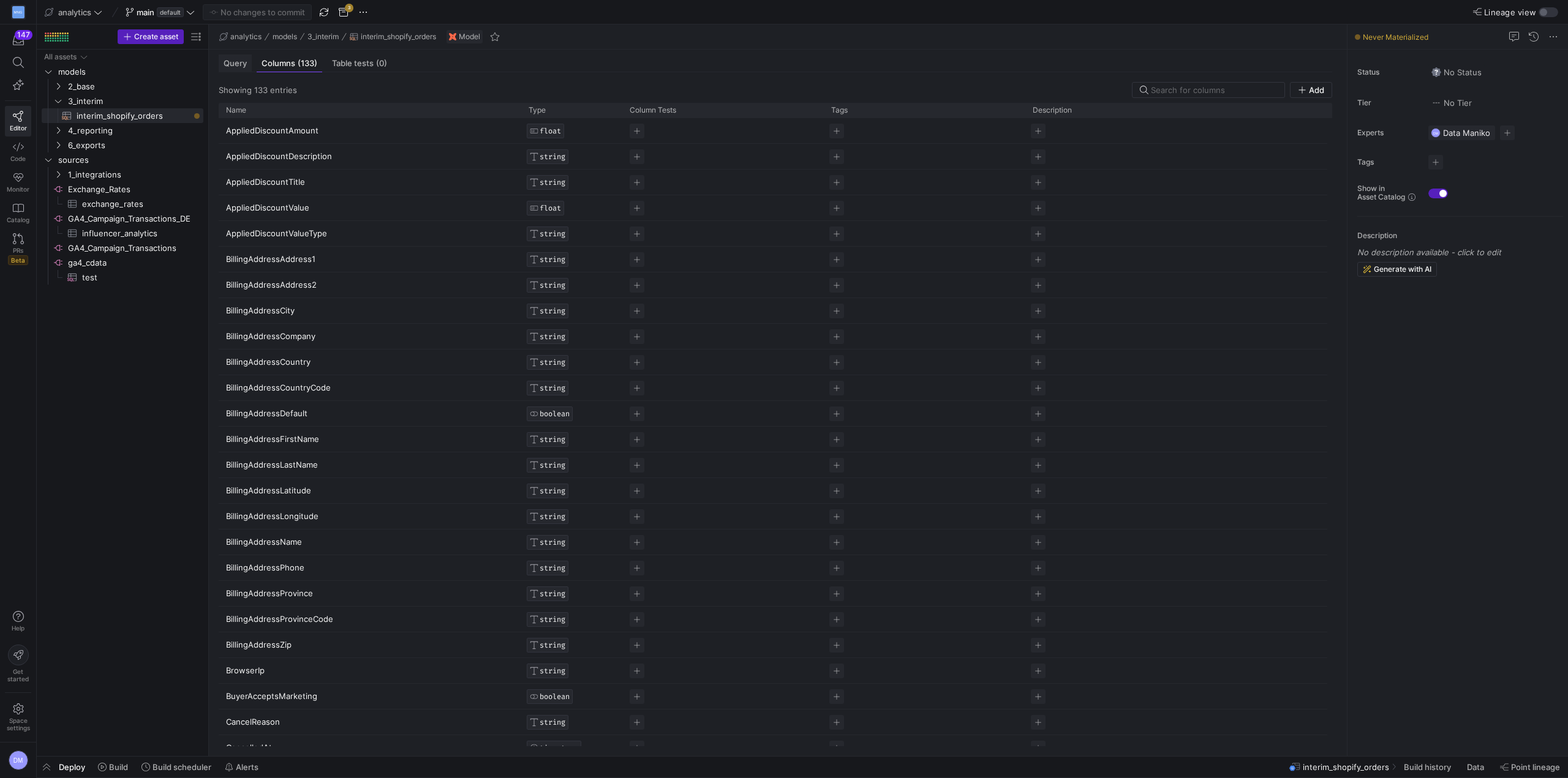
click at [224, 60] on span "Query" at bounding box center [235, 63] width 23 height 8
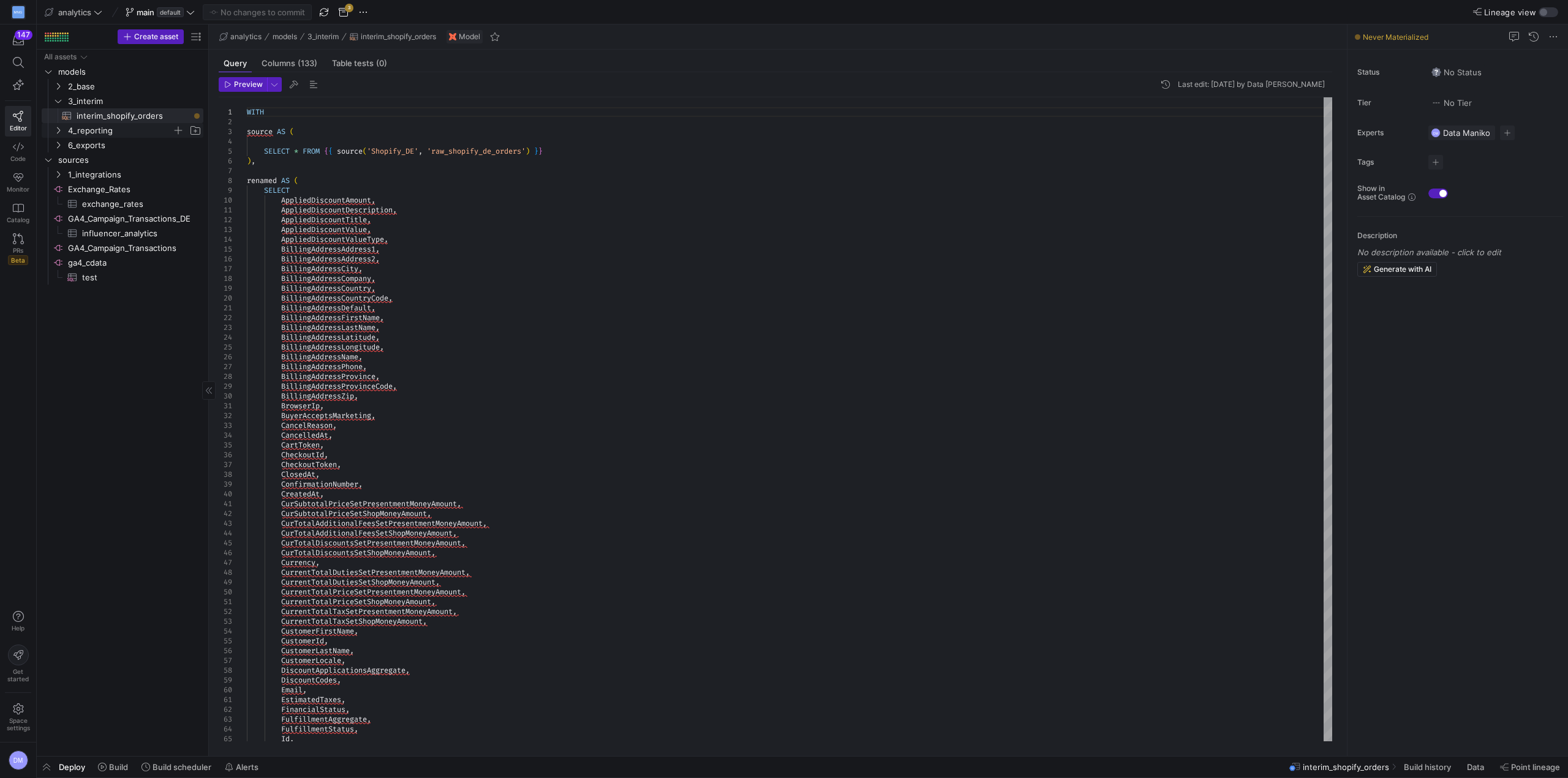
click at [55, 129] on icon "Press SPACE to select this row." at bounding box center [58, 131] width 8 height 7
click at [69, 144] on icon "Press SPACE to select this row." at bounding box center [67, 145] width 10 height 10
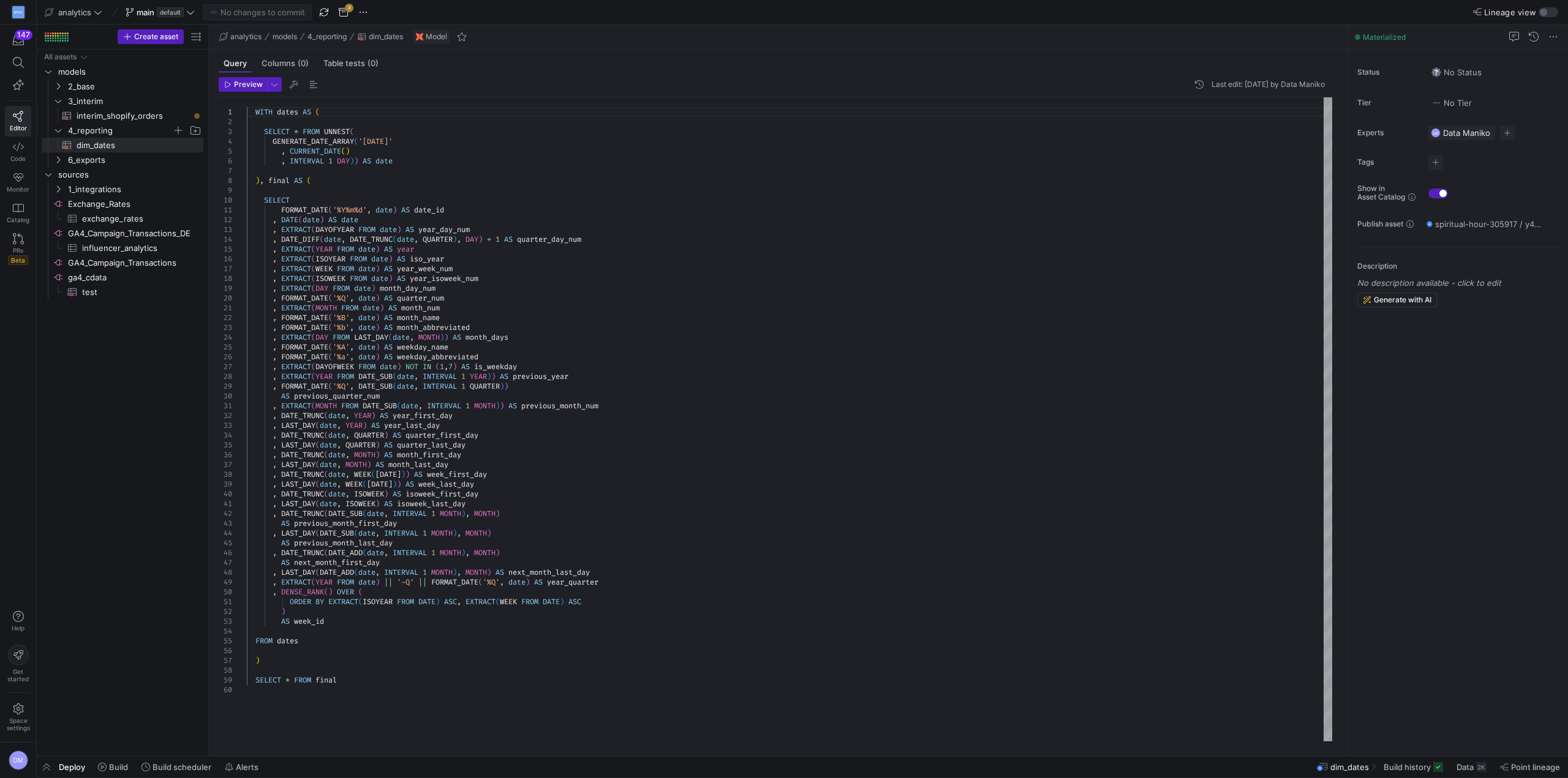
type textarea ", EXTRACT(MONTH FROM date) AS month_num , FORMAT_DATE('%B', date) AS month_name…"
click at [466, 351] on div "WITH dates AS ( SELECT * FROM UNNEST ( GENERATE_DATE_ARRAY ( '2020-01-01' , CUR…" at bounding box center [790, 419] width 1086 height 644
